Goal: Communication & Community: Answer question/provide support

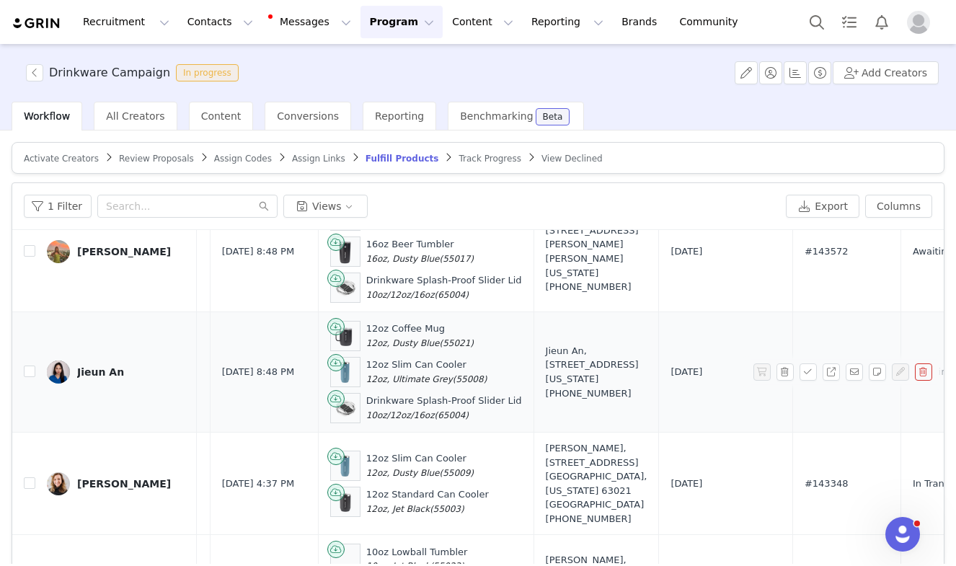
scroll to position [434, 359]
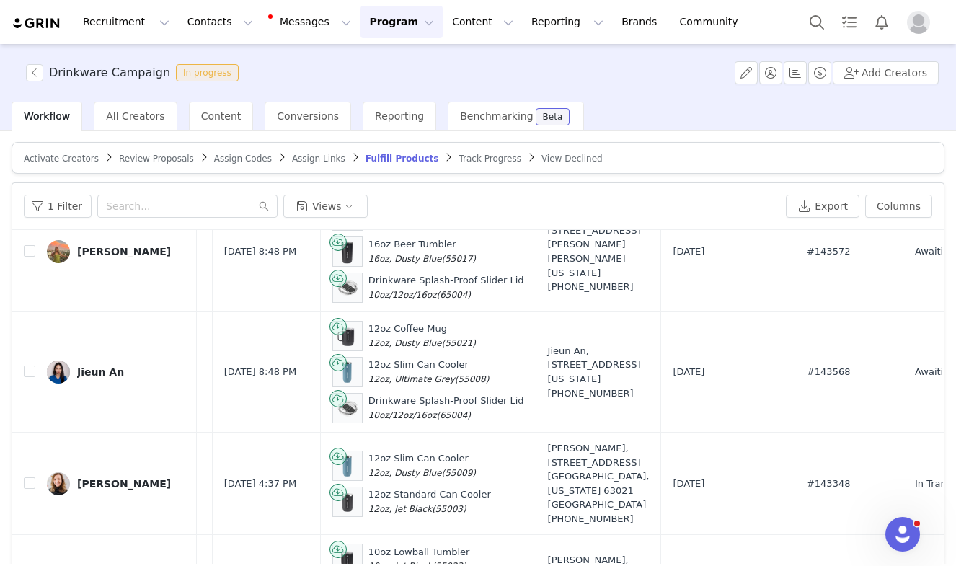
click at [364, 24] on button "Program Program" at bounding box center [401, 22] width 82 height 32
click at [364, 65] on p "Activations" at bounding box center [378, 63] width 56 height 15
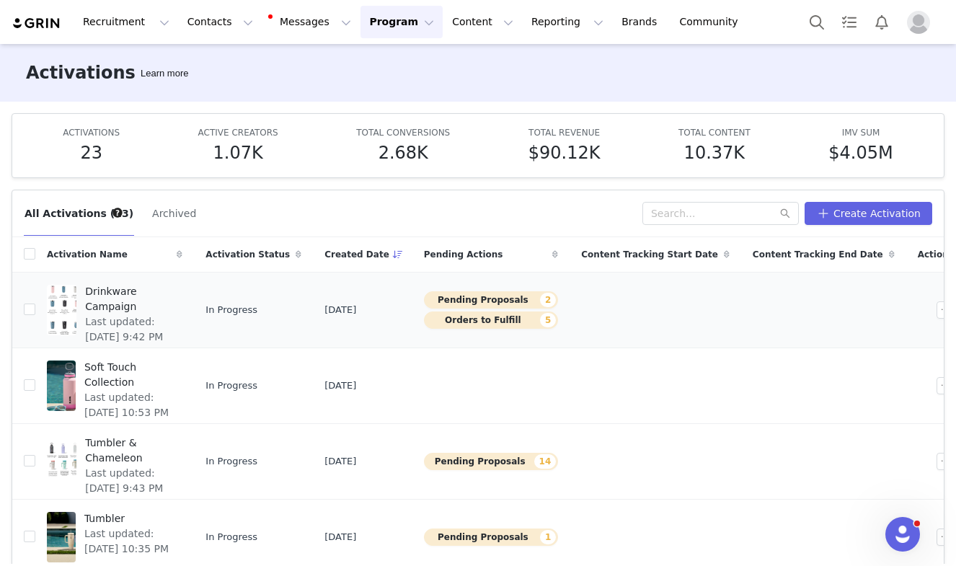
click at [142, 295] on span "Drinkware Campaign" at bounding box center [129, 299] width 89 height 30
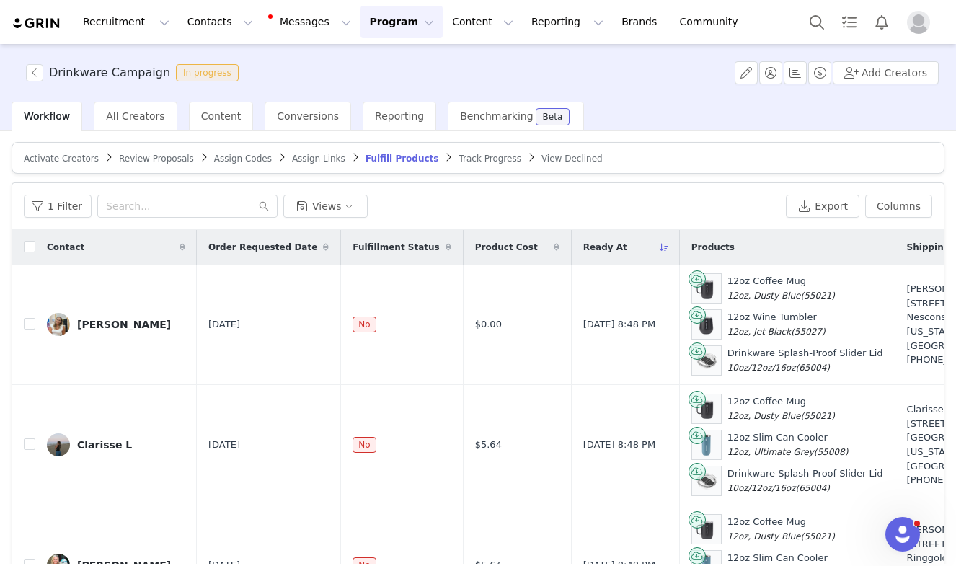
click at [369, 26] on button "Program Program" at bounding box center [401, 22] width 82 height 32
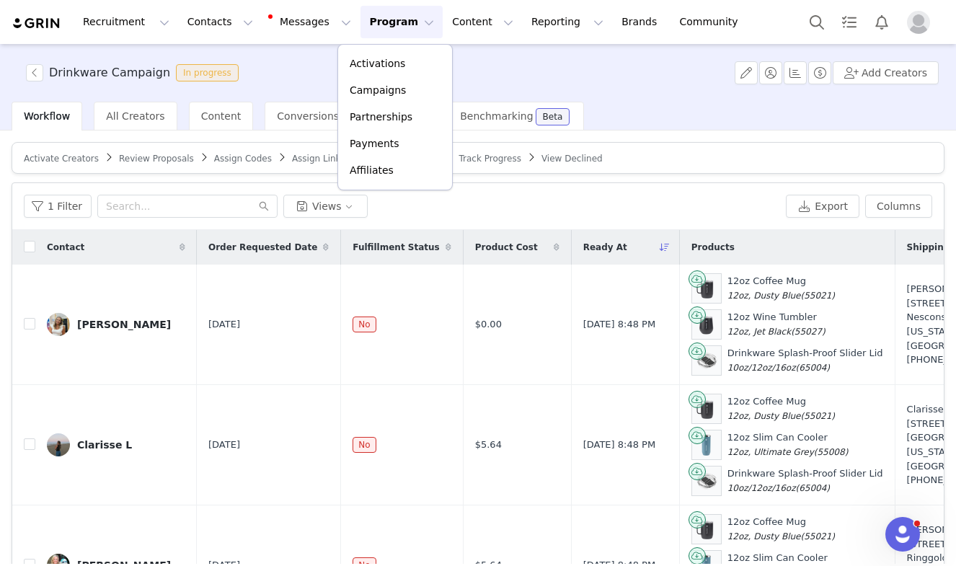
click at [587, 189] on div "1 Filter Views Export Columns" at bounding box center [477, 206] width 931 height 47
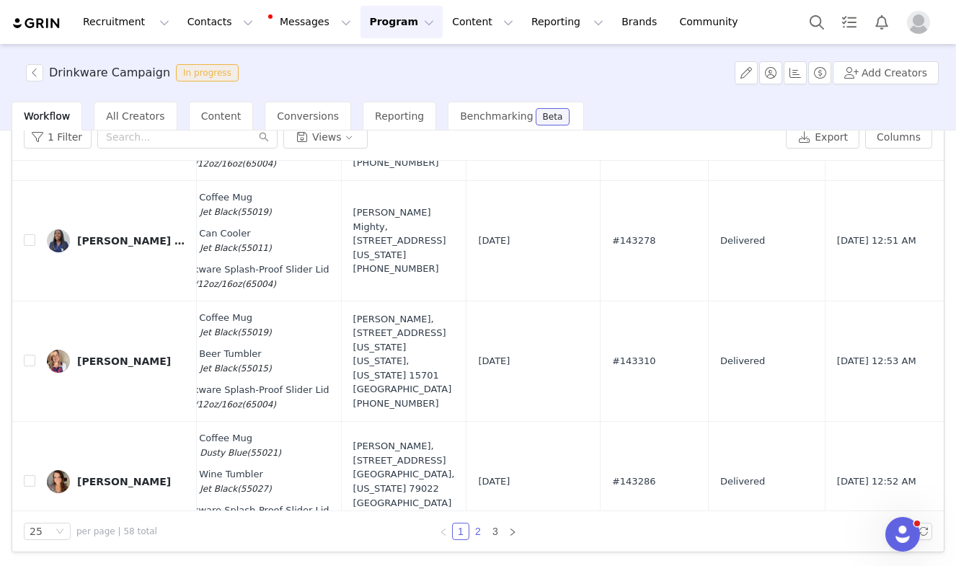
scroll to position [69, 0]
click at [477, 534] on link "2" at bounding box center [478, 531] width 16 height 16
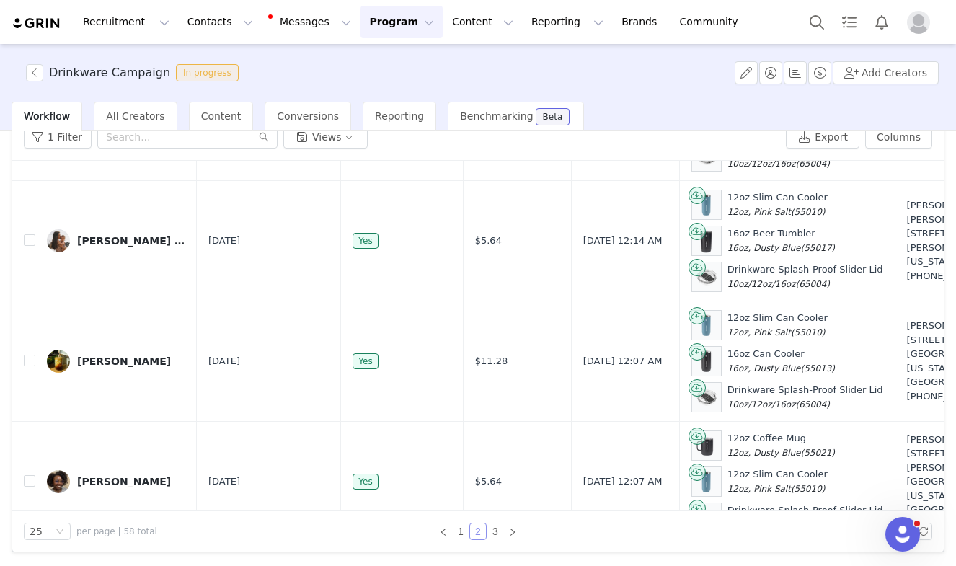
scroll to position [2701, 0]
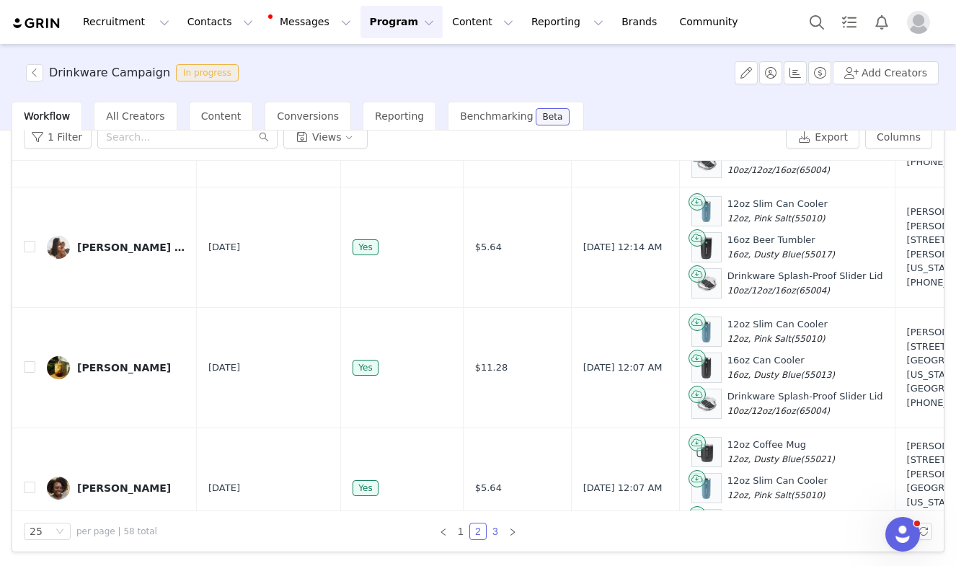
click at [494, 535] on link "3" at bounding box center [495, 531] width 16 height 16
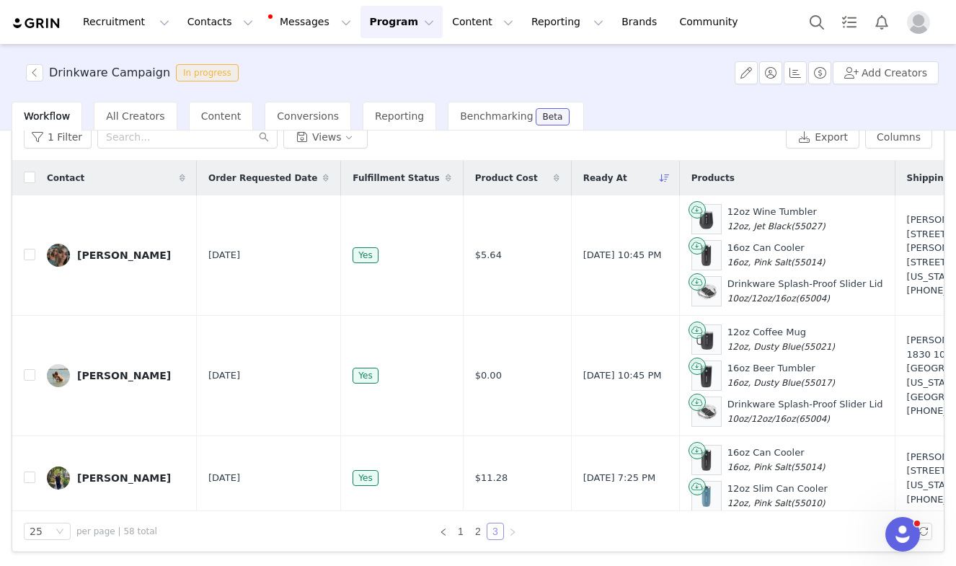
scroll to position [0, 0]
click at [365, 19] on button "Program Program" at bounding box center [401, 22] width 82 height 32
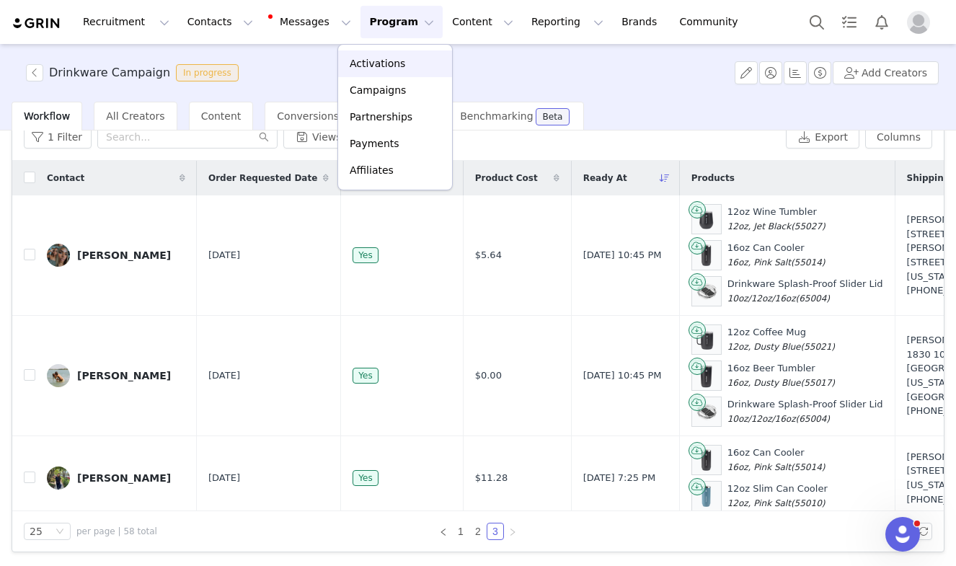
click at [362, 63] on p "Activations" at bounding box center [378, 63] width 56 height 15
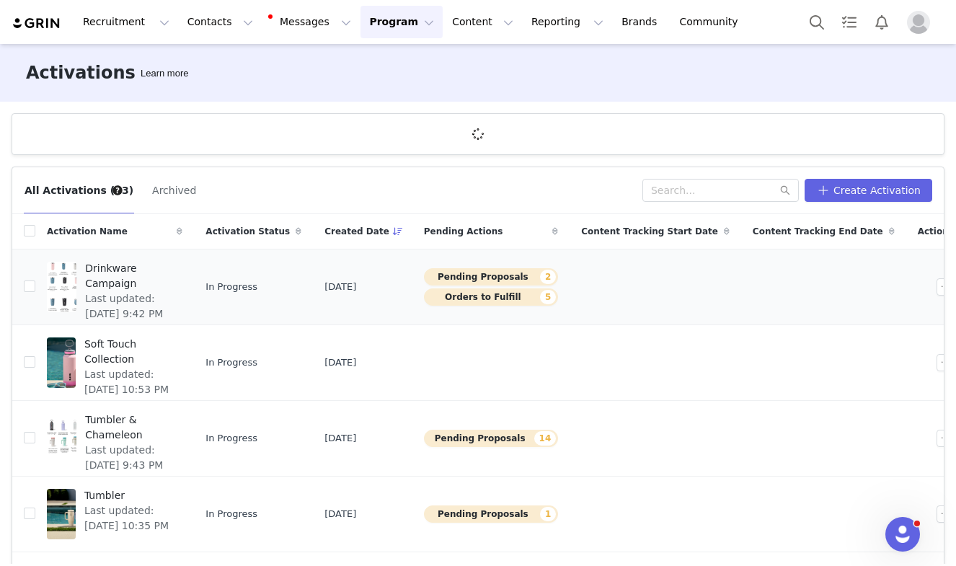
click at [471, 294] on button "Orders to Fulfill 5" at bounding box center [491, 296] width 134 height 17
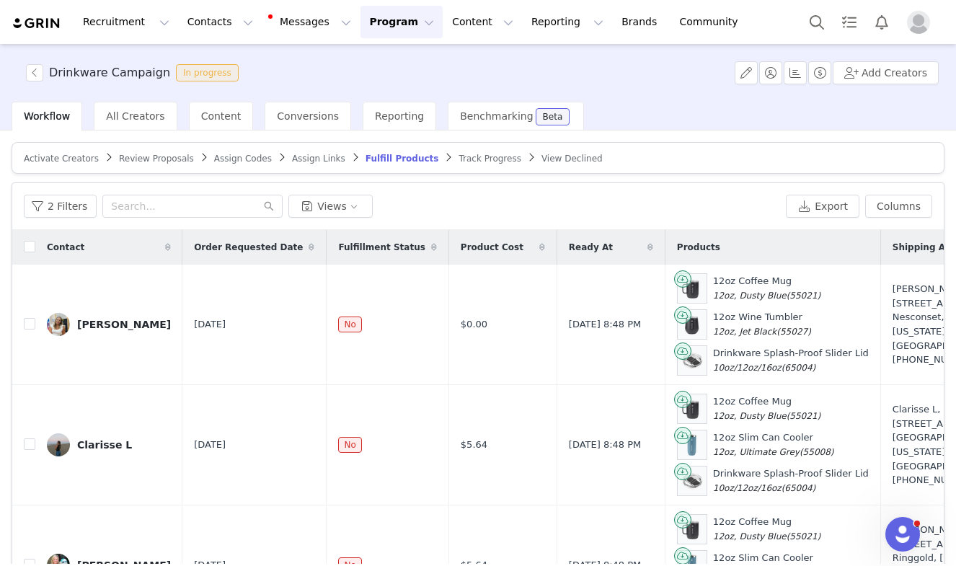
click at [146, 155] on span "Review Proposals" at bounding box center [156, 159] width 75 height 10
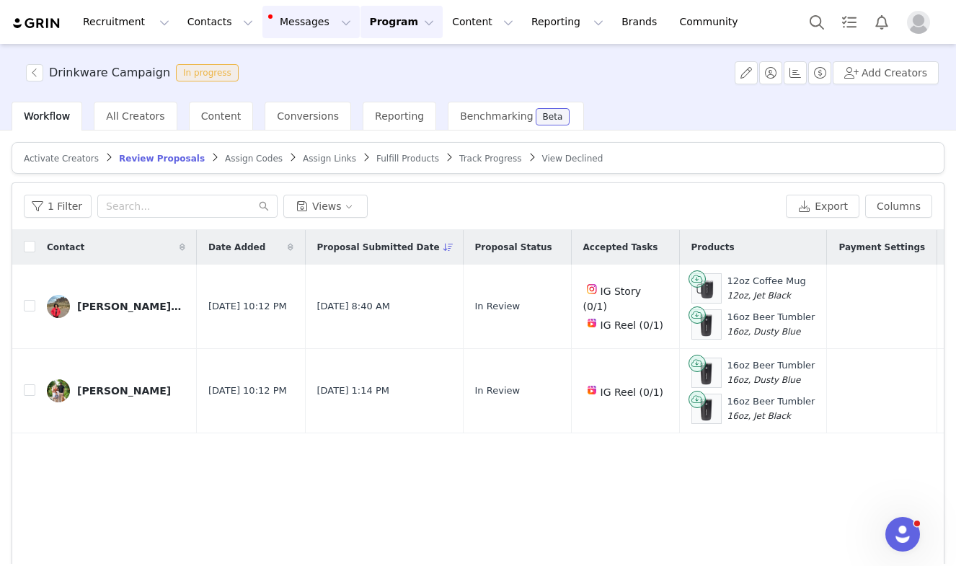
click at [285, 17] on button "Messages Messages" at bounding box center [310, 22] width 97 height 32
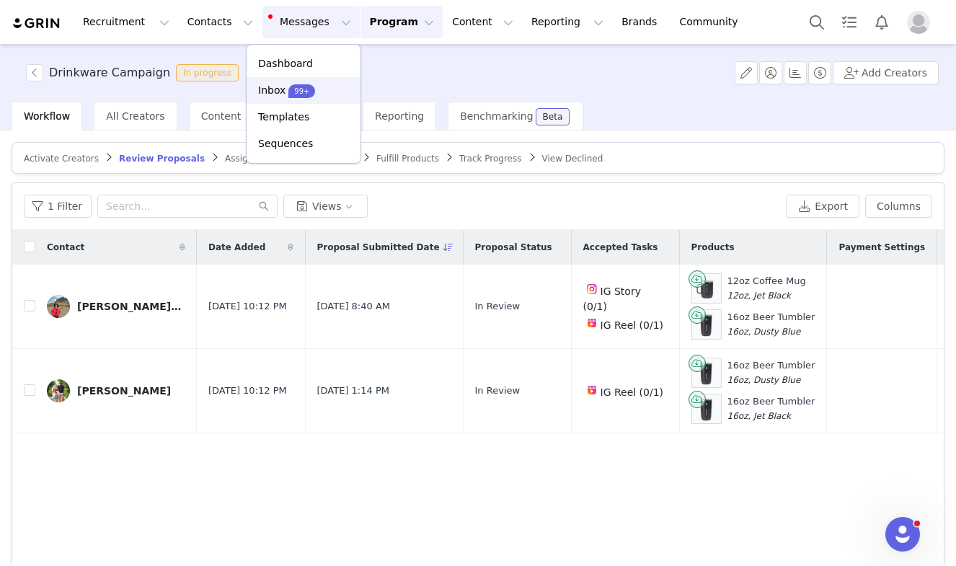
click at [265, 94] on p "Inbox" at bounding box center [271, 90] width 27 height 15
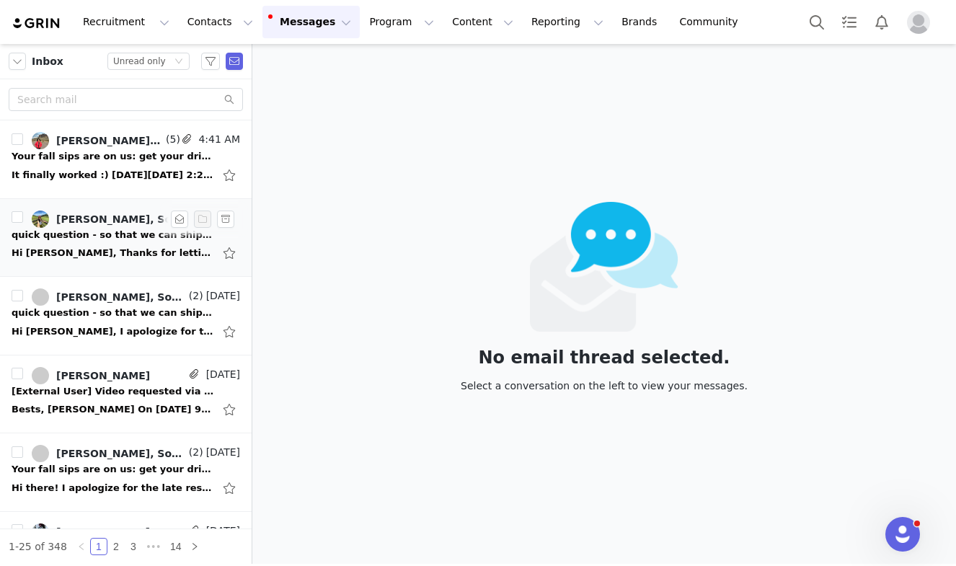
click at [103, 240] on div "quick question - so that we can ship your drinkware your way" at bounding box center [113, 235] width 202 height 14
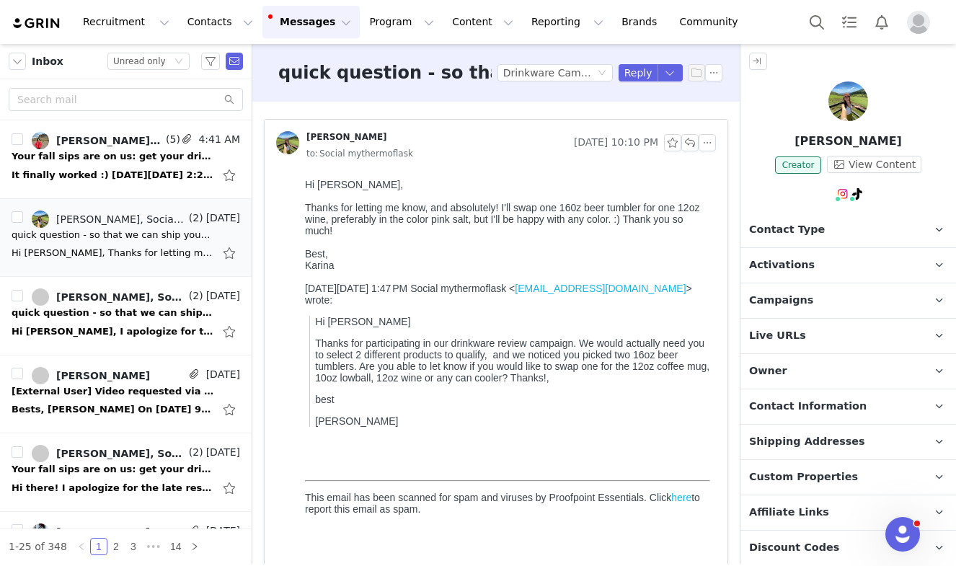
scroll to position [5, 0]
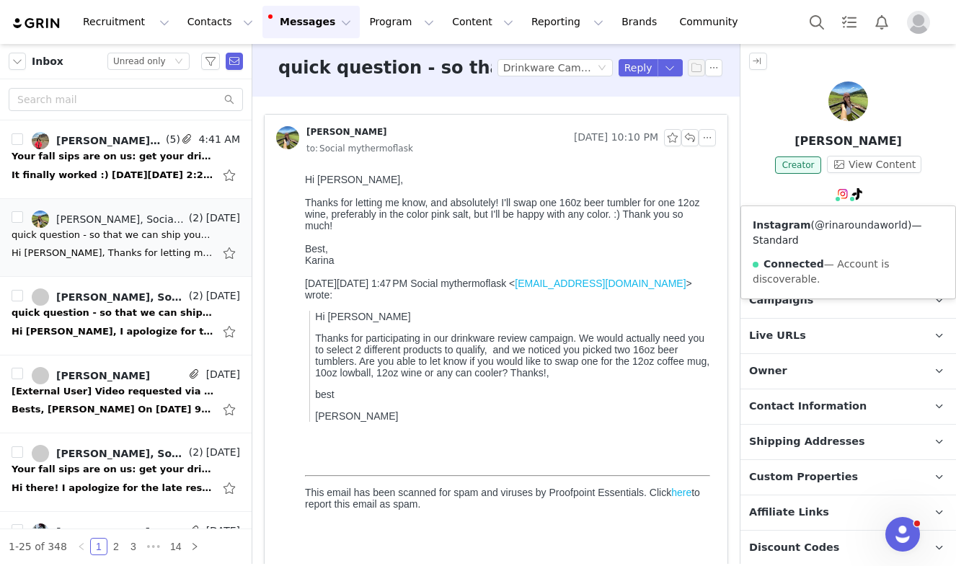
click at [838, 228] on link "@rinaroundaworld" at bounding box center [861, 225] width 93 height 12
click at [708, 136] on button "button" at bounding box center [707, 137] width 17 height 17
click at [716, 160] on li "Reply All" at bounding box center [729, 163] width 61 height 23
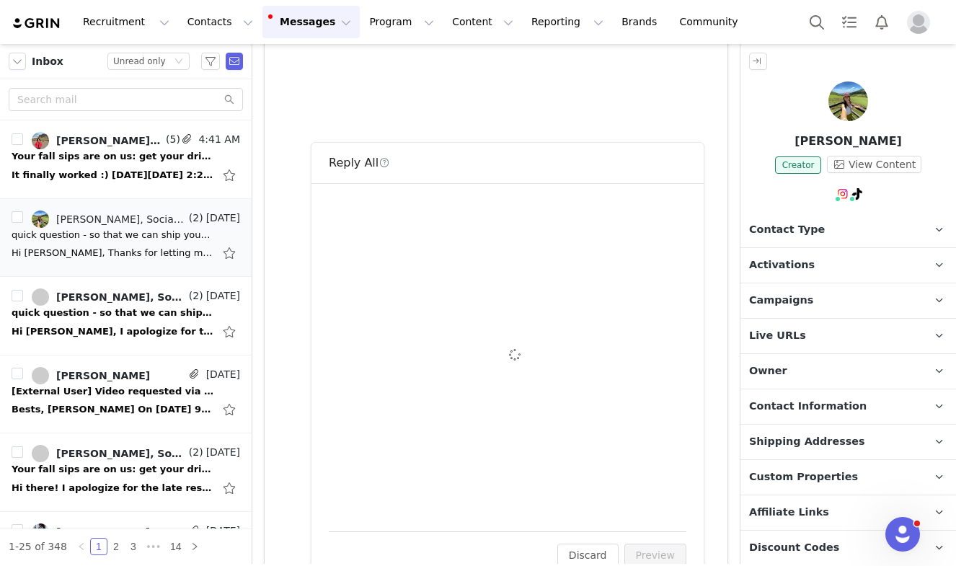
scroll to position [0, 0]
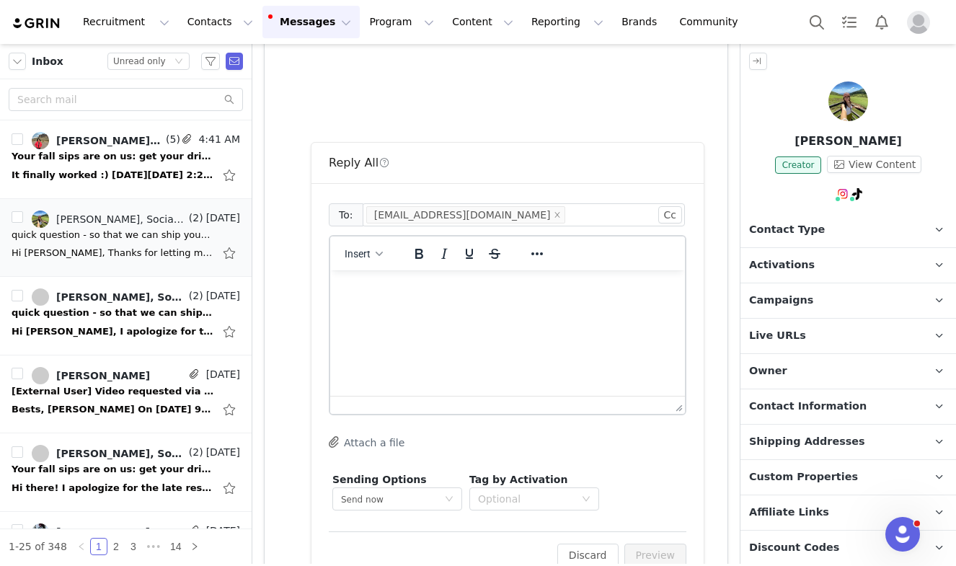
click at [449, 309] on html at bounding box center [507, 289] width 355 height 39
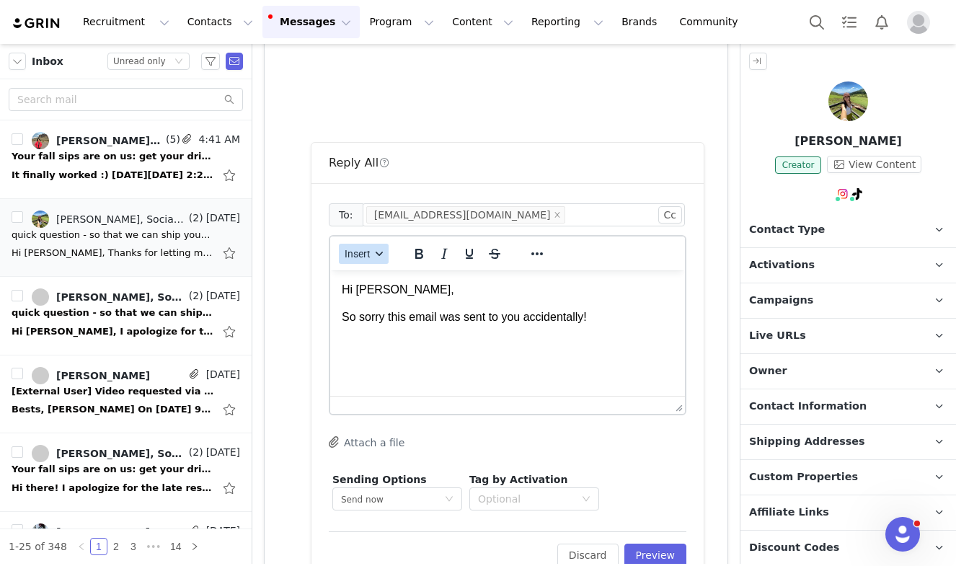
click at [373, 247] on button "Insert" at bounding box center [364, 254] width 50 height 20
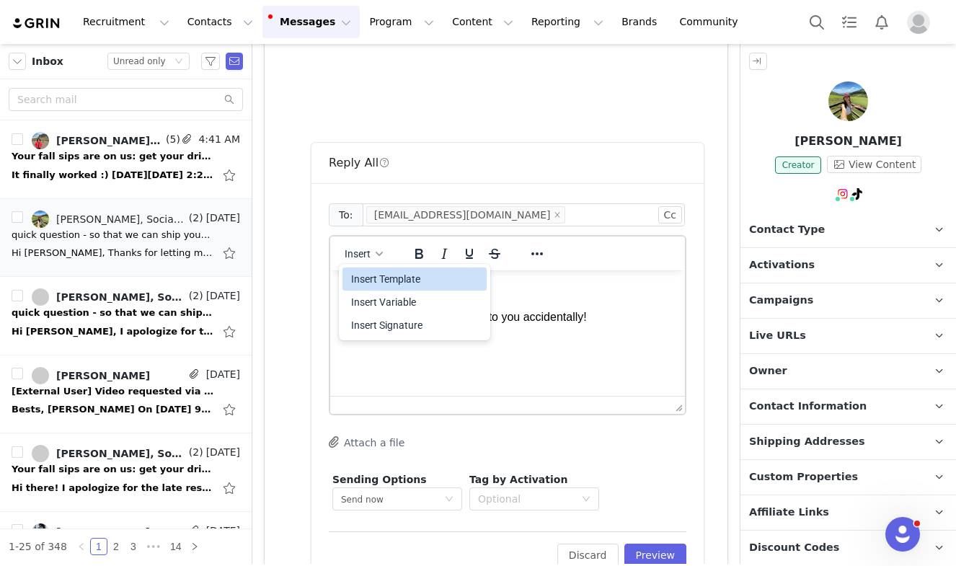
click at [371, 280] on div "Insert Template" at bounding box center [416, 278] width 130 height 17
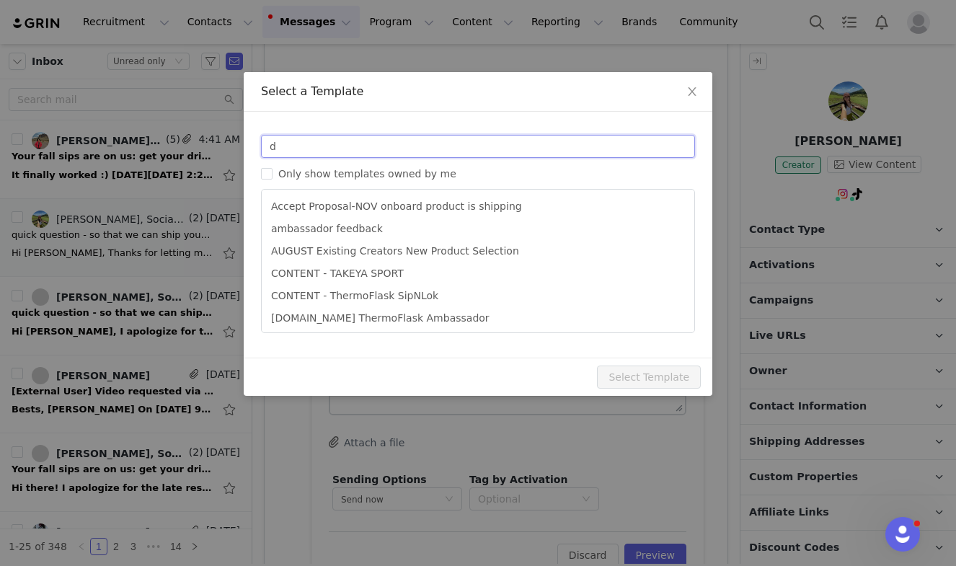
click at [321, 146] on input "d" at bounding box center [478, 146] width 434 height 23
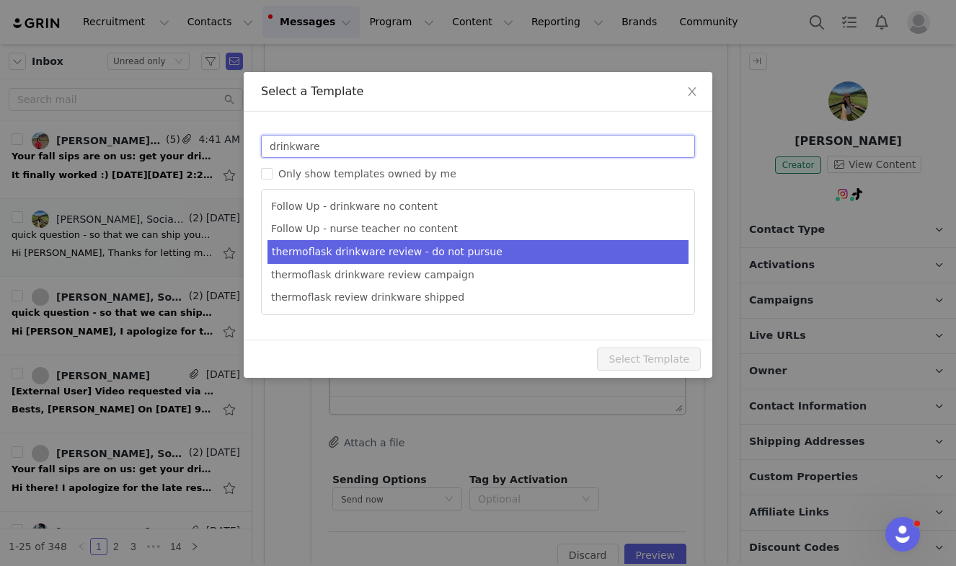
type input "drinkware"
click at [371, 247] on li "thermoflask drinkware review - do not pursue" at bounding box center [477, 252] width 421 height 24
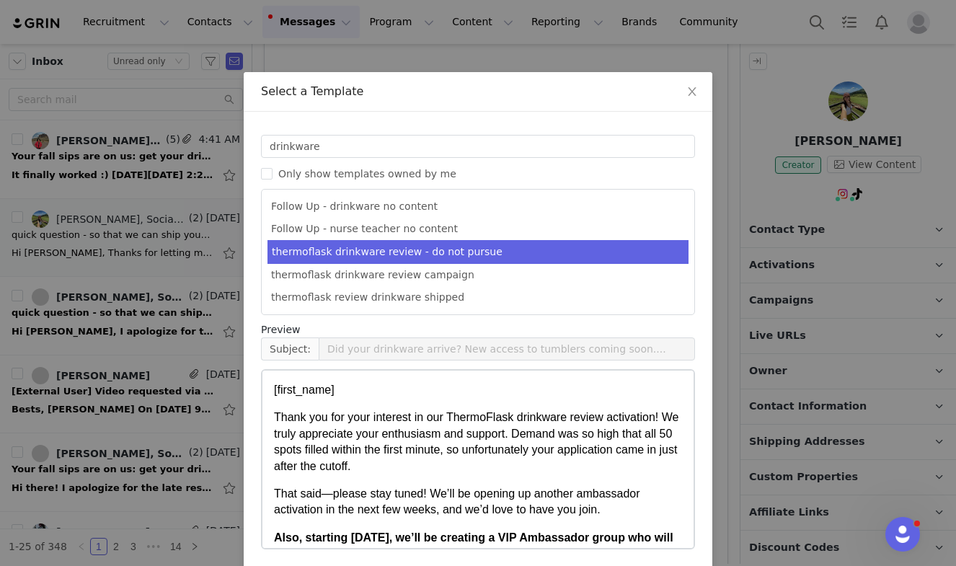
type input "Thanks for applying—VIP opportunities coming soon! 💙"
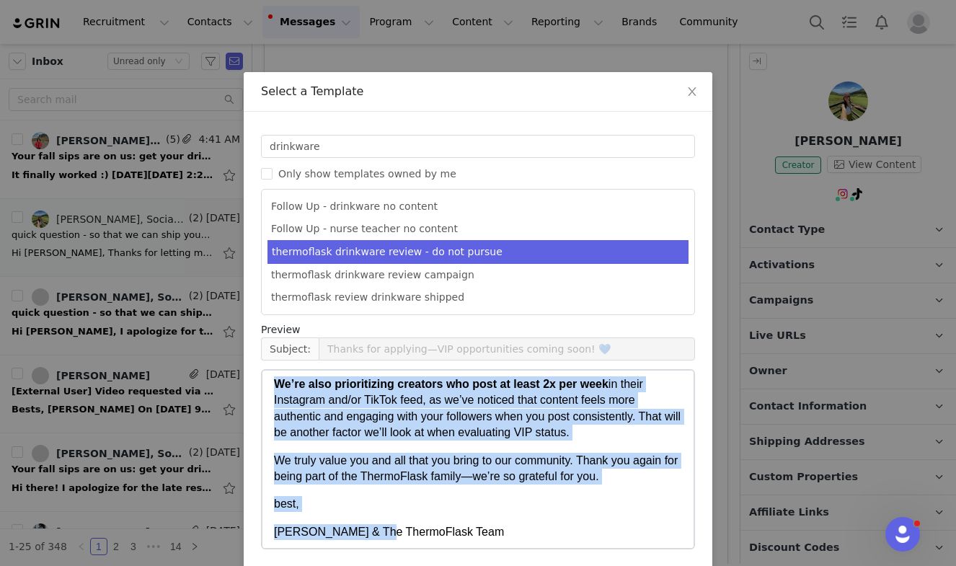
scroll to position [260, 0]
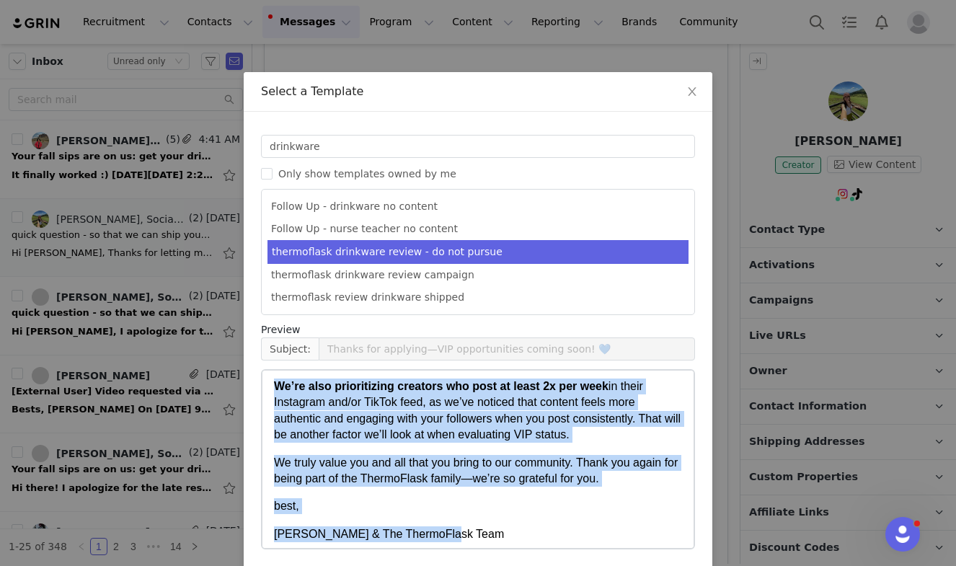
drag, startPoint x: 277, startPoint y: 417, endPoint x: 482, endPoint y: 526, distance: 232.2
click at [482, 526] on body "[first_name] Thank you for your interest in our ThermoFlask drinkware review ac…" at bounding box center [478, 333] width 408 height 420
copy body "Lorem ips dol sita consecte ad eli SeddoeIusmo temporinc utlabo etdolorema! Al …"
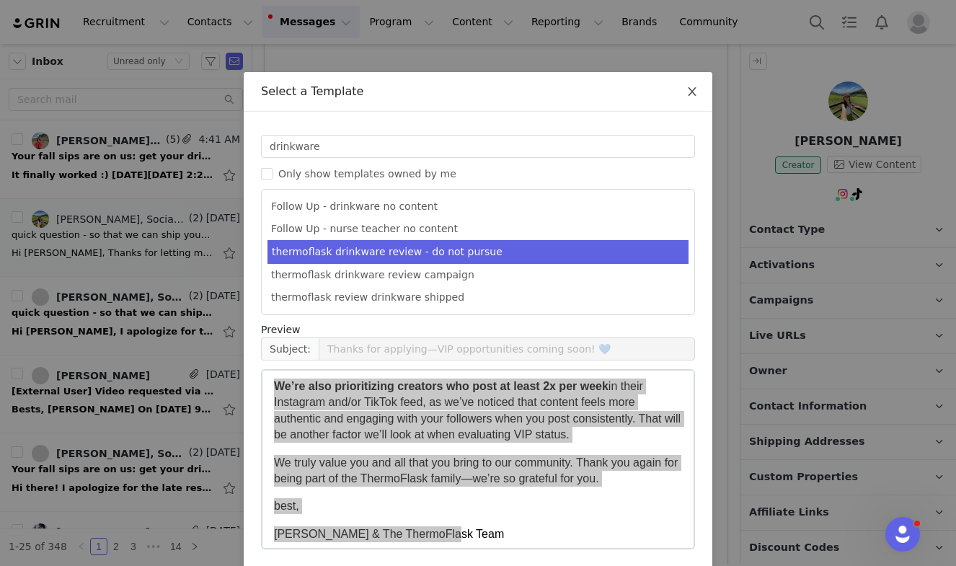
click at [696, 87] on icon "icon: close" at bounding box center [692, 92] width 12 height 12
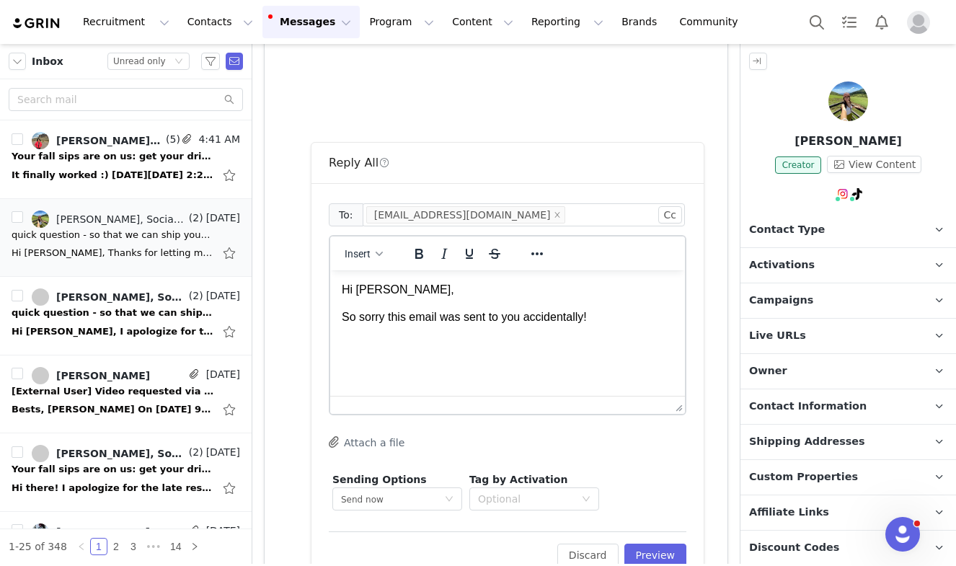
click at [613, 319] on p "So sorry this email was sent to you accidentally!" at bounding box center [508, 317] width 332 height 16
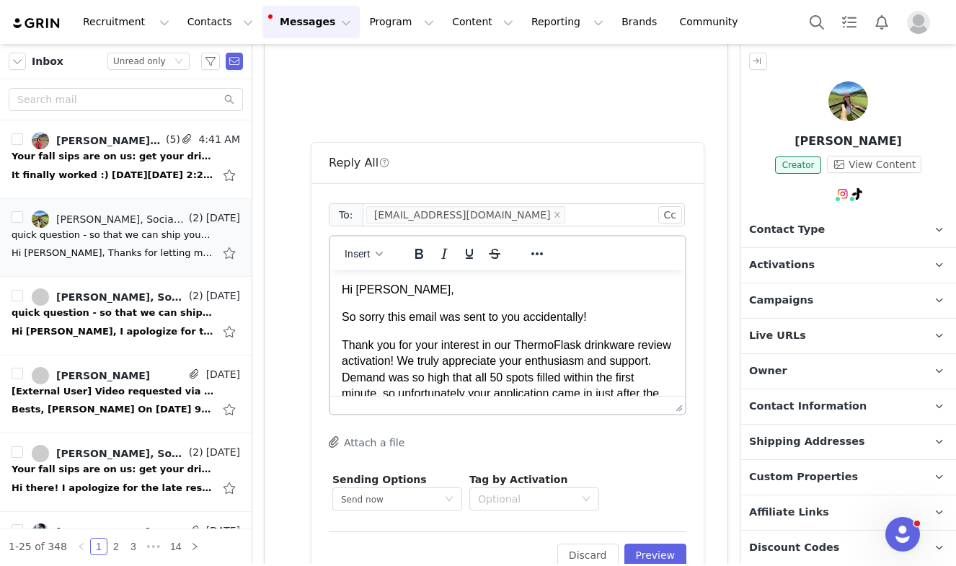
scroll to position [0, 0]
click at [667, 544] on button "Preview" at bounding box center [655, 555] width 63 height 23
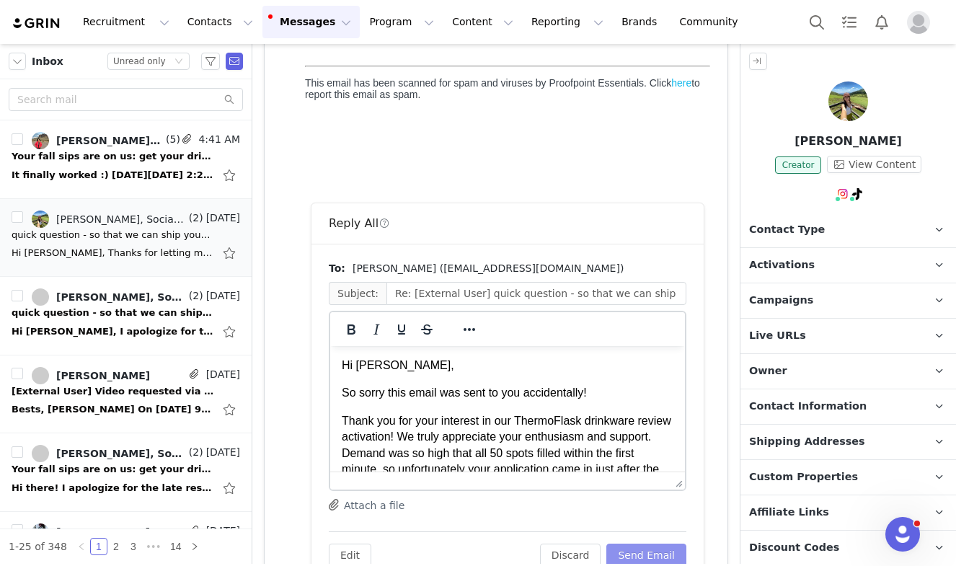
click at [650, 558] on button "Send Email" at bounding box center [646, 555] width 80 height 23
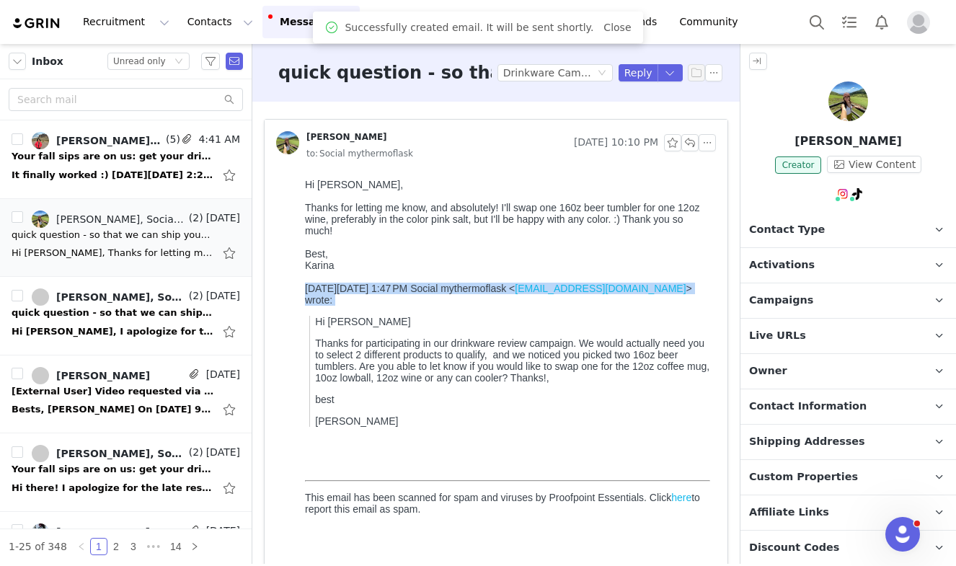
drag, startPoint x: 316, startPoint y: 329, endPoint x: 342, endPoint y: 441, distance: 114.9
click at [342, 441] on body "Hi [PERSON_NAME], Thanks for letting me know, and absolutely! I'll swap one 160…" at bounding box center [507, 384] width 405 height 411
copy div "[DATE][DATE] 1:47 PM Social mythermoflask < [EMAIL_ADDRESS][DOMAIN_NAME] > wrot…"
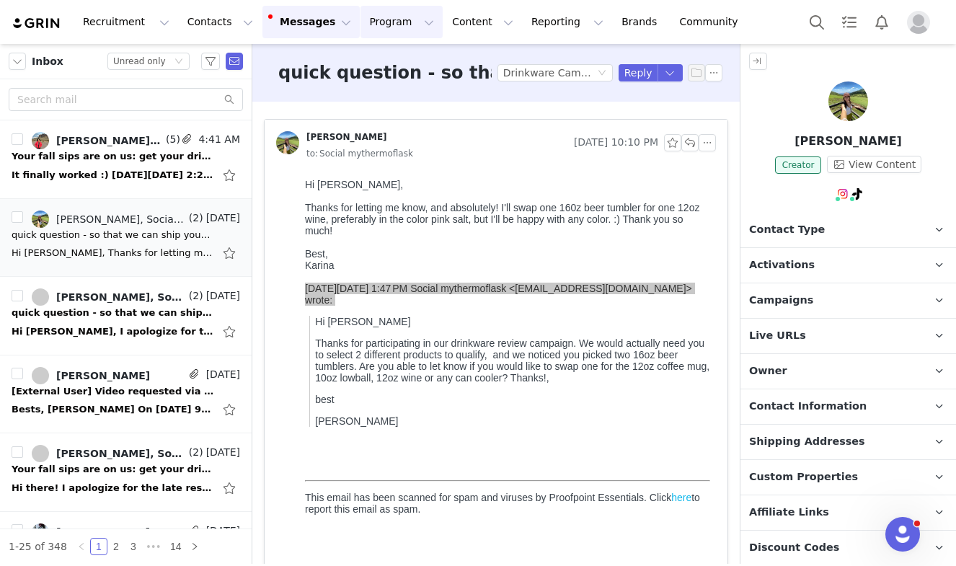
click at [360, 25] on button "Program Program" at bounding box center [401, 22] width 82 height 32
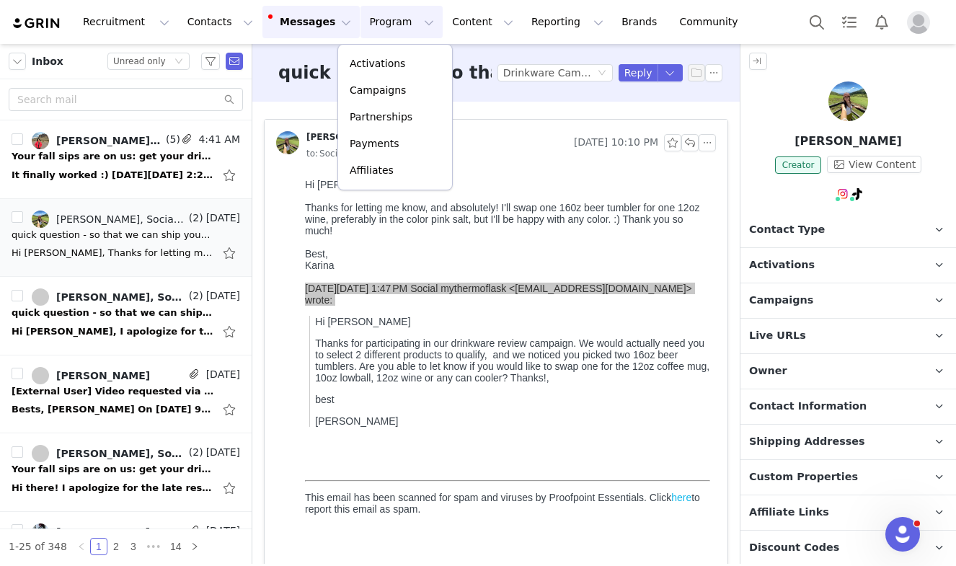
click at [289, 35] on button "Messages Messages" at bounding box center [310, 22] width 97 height 32
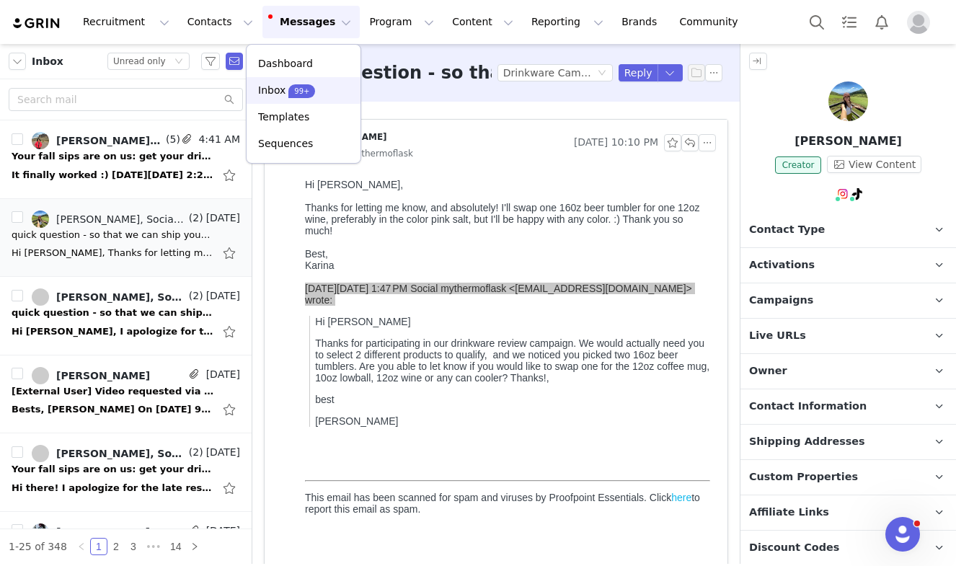
click at [275, 94] on p "Inbox" at bounding box center [271, 90] width 27 height 15
